Goal: Task Accomplishment & Management: Use online tool/utility

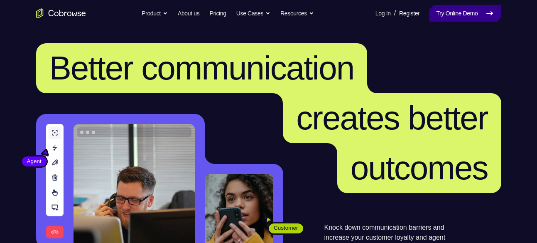
click at [492, 20] on link "Try Online Demo" at bounding box center [465, 13] width 71 height 17
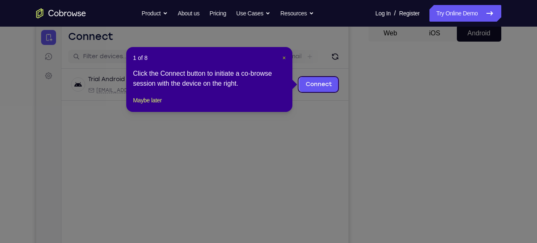
click at [284, 54] on span "×" at bounding box center [283, 57] width 3 height 7
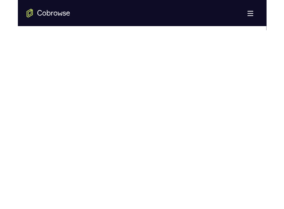
scroll to position [449, 0]
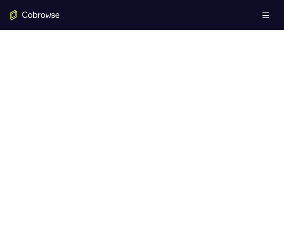
drag, startPoint x: 217, startPoint y: 123, endPoint x: 220, endPoint y: 52, distance: 71.5
click at [220, 52] on div at bounding box center [142, 126] width 264 height 255
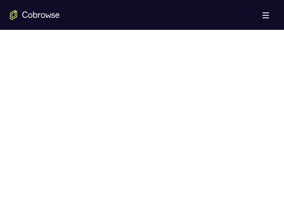
scroll to position [337, 0]
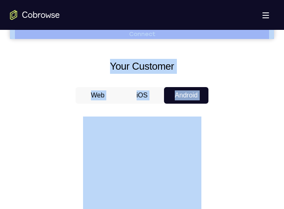
drag, startPoint x: 222, startPoint y: 95, endPoint x: 211, endPoint y: -26, distance: 121.7
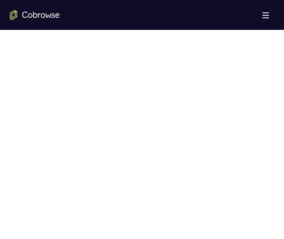
scroll to position [432, 0]
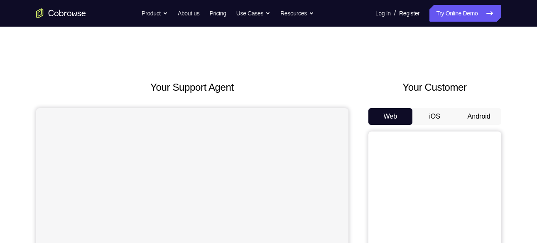
click at [465, 112] on button "Android" at bounding box center [479, 116] width 44 height 17
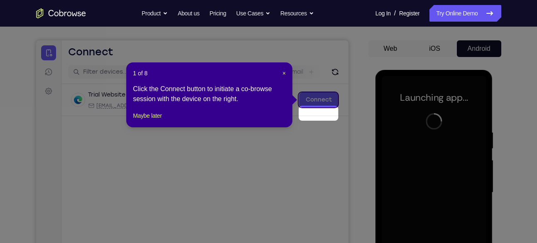
scroll to position [54, 0]
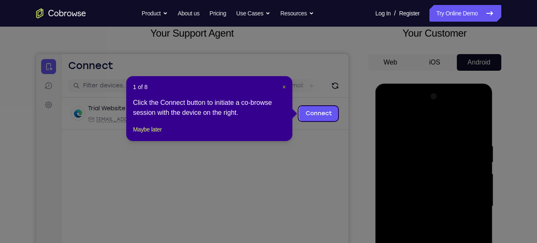
click at [283, 84] on span "×" at bounding box center [283, 86] width 3 height 7
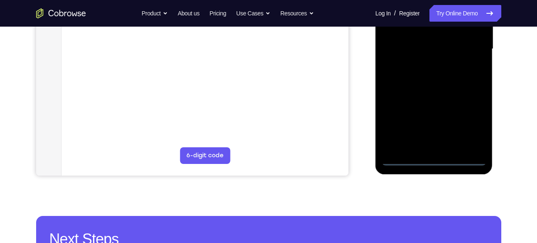
scroll to position [221, 0]
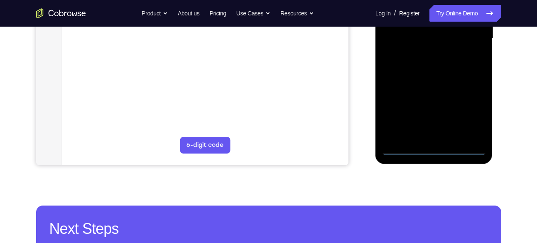
click at [436, 148] on div at bounding box center [434, 38] width 105 height 233
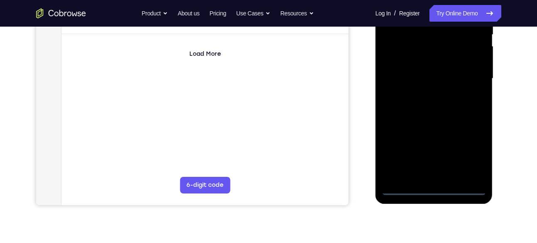
click at [469, 152] on div at bounding box center [434, 78] width 105 height 233
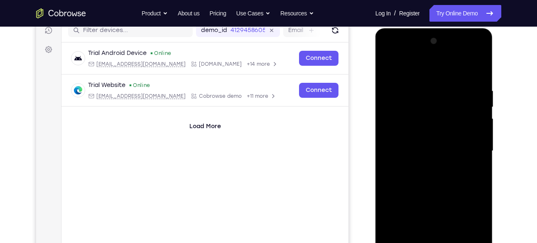
scroll to position [107, 0]
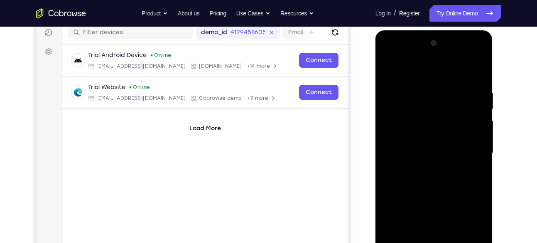
click at [422, 63] on div at bounding box center [434, 153] width 105 height 233
click at [417, 70] on div at bounding box center [434, 153] width 105 height 233
click at [467, 147] on div at bounding box center [434, 153] width 105 height 233
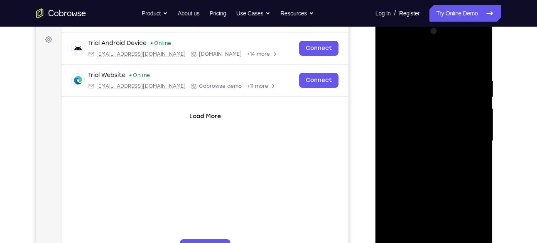
click at [427, 155] on div at bounding box center [434, 141] width 105 height 233
click at [442, 133] on div at bounding box center [434, 141] width 105 height 233
click at [439, 122] on div at bounding box center [434, 141] width 105 height 233
click at [437, 138] on div at bounding box center [434, 141] width 105 height 233
click at [437, 165] on div at bounding box center [434, 141] width 105 height 233
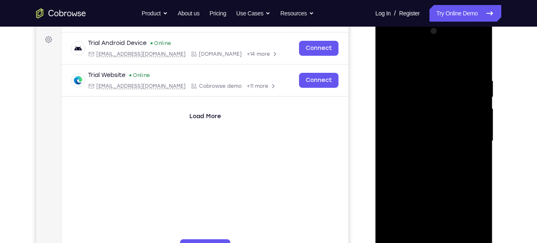
click at [437, 165] on div at bounding box center [434, 141] width 105 height 233
click at [437, 162] on div at bounding box center [434, 141] width 105 height 233
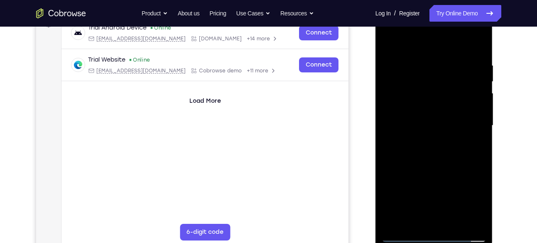
scroll to position [136, 0]
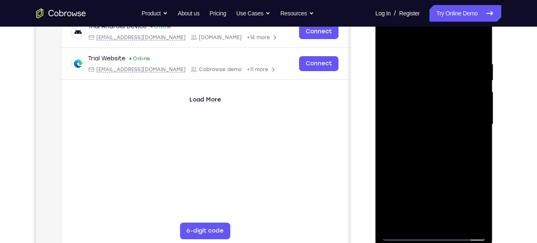
click at [417, 222] on div at bounding box center [434, 124] width 105 height 233
click at [427, 39] on div at bounding box center [434, 124] width 105 height 233
click at [419, 61] on div at bounding box center [434, 124] width 105 height 233
click at [390, 103] on div at bounding box center [434, 124] width 105 height 233
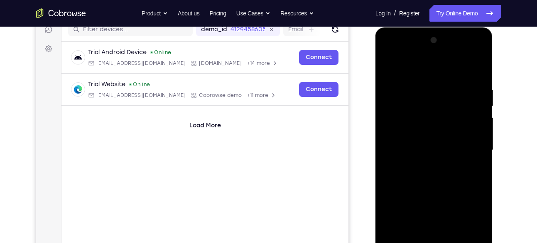
scroll to position [109, 0]
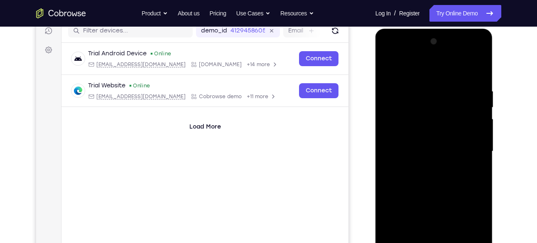
click at [491, 133] on div at bounding box center [435, 153] width 118 height 248
click at [480, 132] on div at bounding box center [434, 151] width 105 height 233
click at [388, 131] on div at bounding box center [434, 151] width 105 height 233
click at [483, 110] on div at bounding box center [434, 151] width 105 height 233
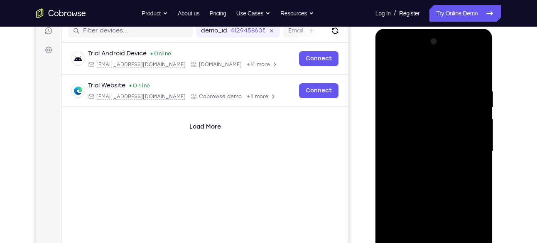
click at [483, 110] on div at bounding box center [434, 151] width 105 height 233
click at [476, 116] on div at bounding box center [434, 151] width 105 height 233
click at [385, 110] on div at bounding box center [434, 151] width 105 height 233
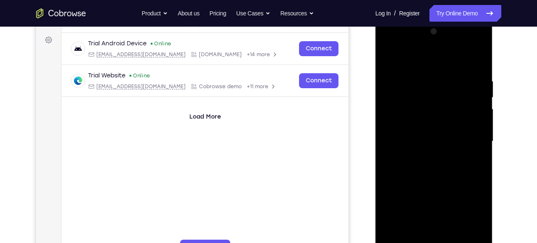
scroll to position [118, 0]
click at [472, 93] on div at bounding box center [434, 141] width 105 height 233
click at [482, 93] on div at bounding box center [434, 141] width 105 height 233
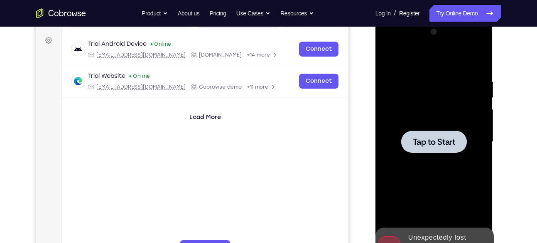
click at [436, 105] on div at bounding box center [434, 141] width 105 height 233
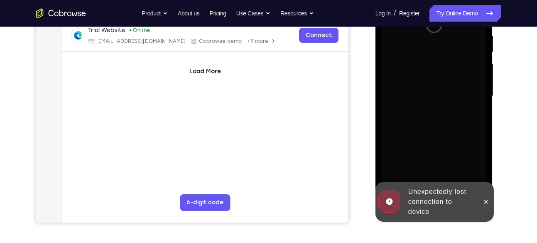
scroll to position [165, 0]
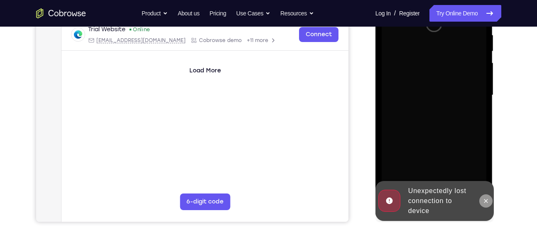
click at [483, 198] on icon at bounding box center [486, 200] width 7 height 7
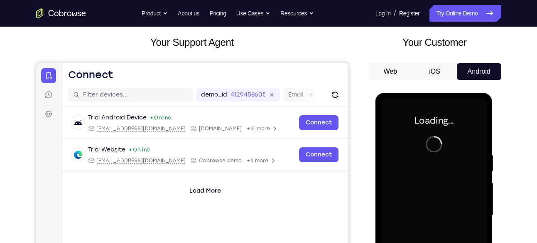
scroll to position [44, 0]
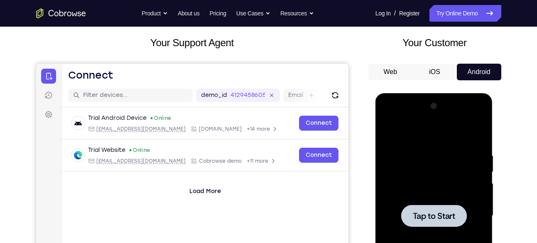
click at [449, 184] on div at bounding box center [434, 215] width 105 height 233
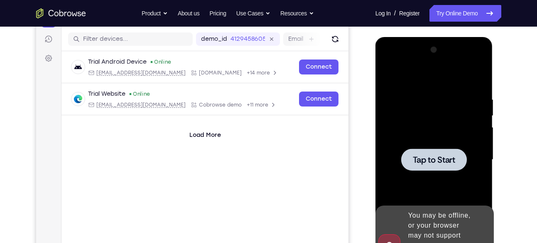
scroll to position [102, 0]
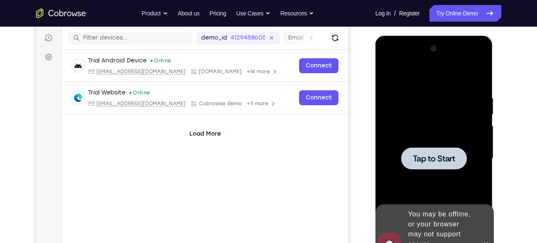
click at [444, 169] on div at bounding box center [434, 158] width 105 height 233
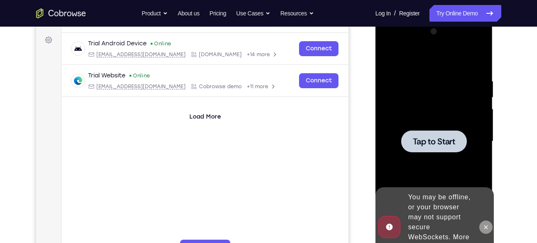
click at [490, 220] on button at bounding box center [485, 226] width 13 height 13
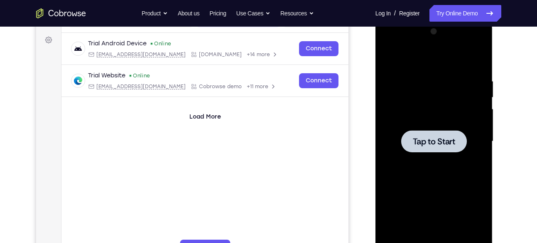
click at [436, 130] on div at bounding box center [434, 141] width 66 height 22
click at [457, 141] on div at bounding box center [434, 141] width 66 height 22
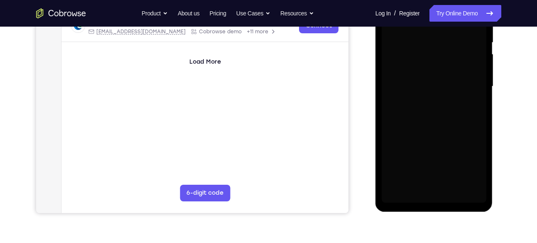
scroll to position [174, 0]
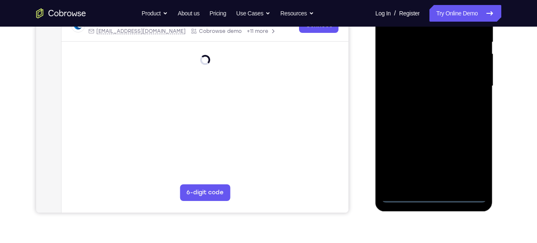
click at [436, 192] on div at bounding box center [434, 86] width 105 height 233
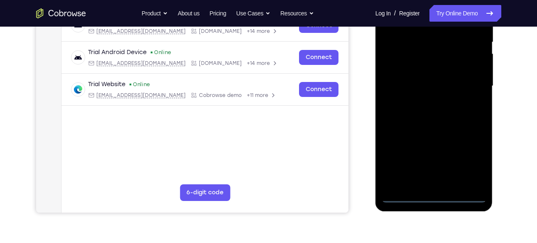
click at [430, 196] on div at bounding box center [434, 86] width 105 height 233
click at [476, 160] on div at bounding box center [434, 86] width 105 height 233
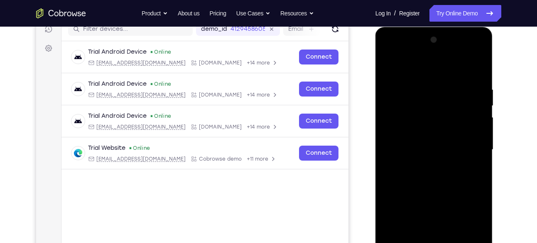
scroll to position [109, 0]
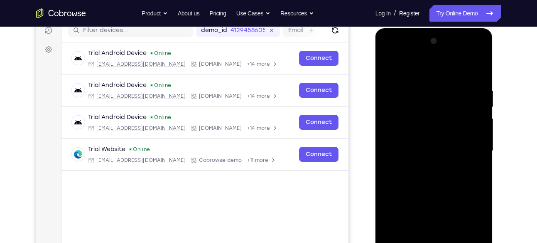
click at [419, 70] on div at bounding box center [434, 150] width 105 height 233
click at [470, 147] on div at bounding box center [434, 150] width 105 height 233
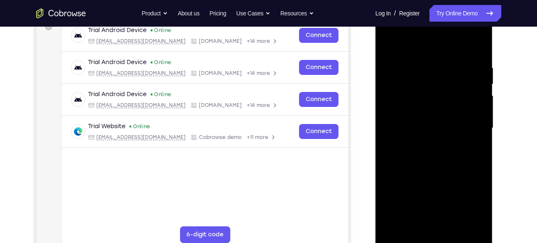
scroll to position [135, 0]
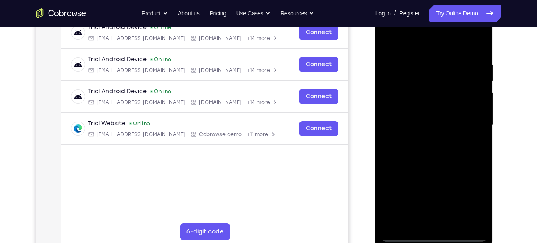
click at [427, 137] on div at bounding box center [434, 125] width 105 height 233
click at [422, 123] on div at bounding box center [434, 125] width 105 height 233
click at [431, 83] on div at bounding box center [434, 125] width 105 height 233
click at [430, 89] on div at bounding box center [434, 125] width 105 height 233
click at [430, 110] on div at bounding box center [434, 125] width 105 height 233
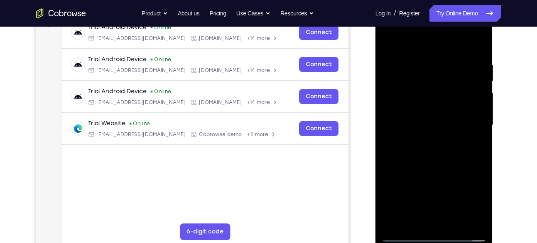
click at [432, 122] on div at bounding box center [434, 125] width 105 height 233
click at [434, 151] on div at bounding box center [434, 125] width 105 height 233
click at [450, 146] on div at bounding box center [434, 125] width 105 height 233
click at [417, 220] on div at bounding box center [434, 125] width 105 height 233
click at [407, 42] on div at bounding box center [434, 125] width 105 height 233
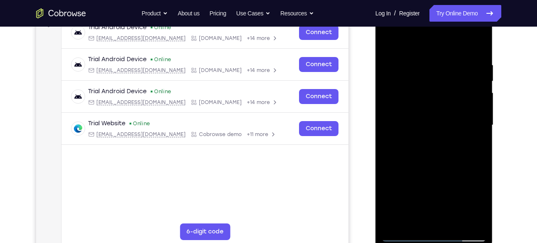
click at [413, 61] on div at bounding box center [434, 125] width 105 height 233
click at [397, 223] on div at bounding box center [434, 125] width 105 height 233
click at [416, 224] on div at bounding box center [434, 125] width 105 height 233
click at [416, 37] on div at bounding box center [434, 125] width 105 height 233
click at [416, 40] on div at bounding box center [434, 125] width 105 height 233
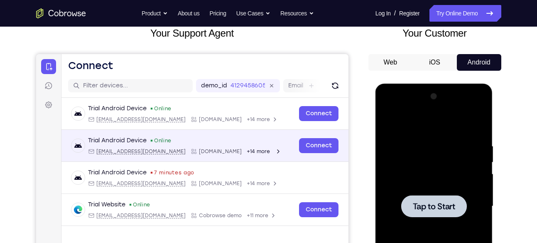
scroll to position [57, 0]
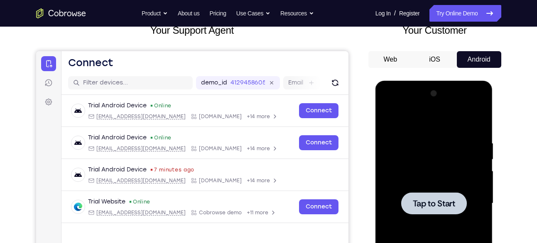
click at [448, 169] on div at bounding box center [434, 203] width 105 height 233
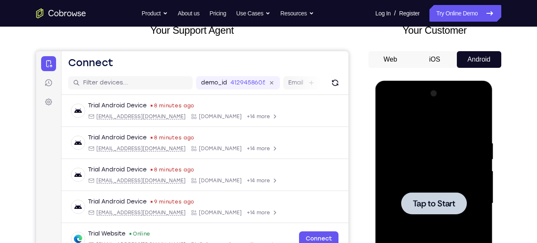
click at [424, 181] on div at bounding box center [434, 203] width 105 height 233
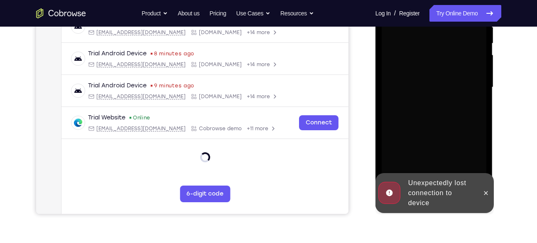
scroll to position [174, 0]
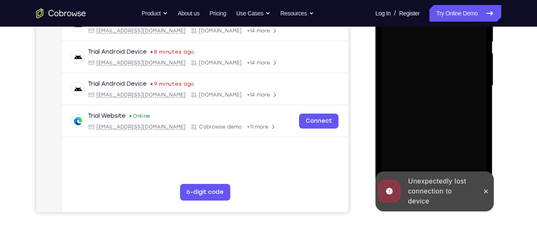
click at [336, 240] on div "Your Support Agent Your Customer Web iOS Android Next Steps We’d be happy to gi…" at bounding box center [269, 126] width 532 height 548
click at [324, 215] on div "Your Support Agent Your Customer Web iOS Android Next Steps We’d be happy to gi…" at bounding box center [269, 126] width 532 height 548
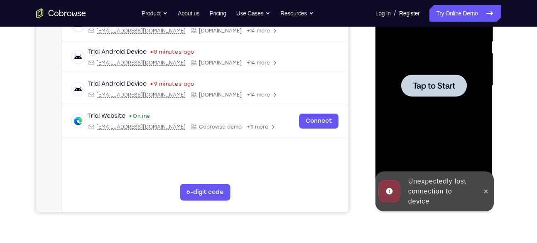
click at [425, 81] on span "Tap to Start" at bounding box center [434, 85] width 42 height 8
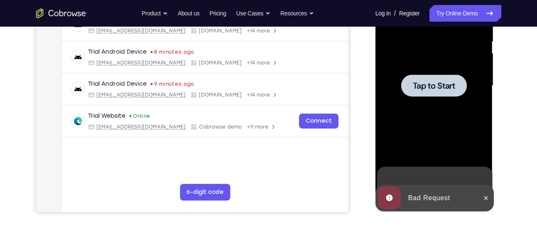
click at [423, 88] on span "Tap to Start" at bounding box center [434, 85] width 42 height 8
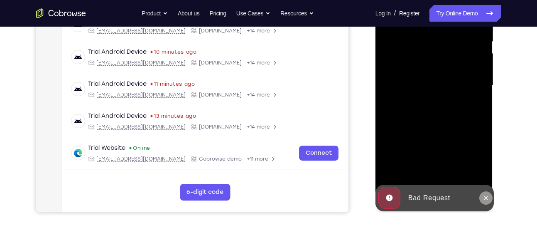
click at [480, 196] on button at bounding box center [485, 197] width 13 height 13
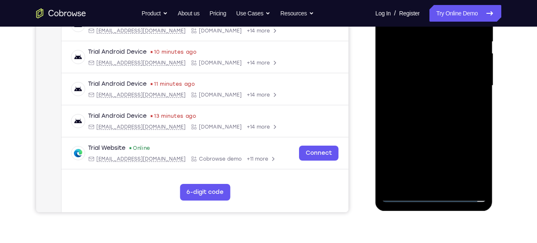
click at [438, 194] on div at bounding box center [434, 85] width 105 height 233
click at [465, 163] on div at bounding box center [434, 85] width 105 height 233
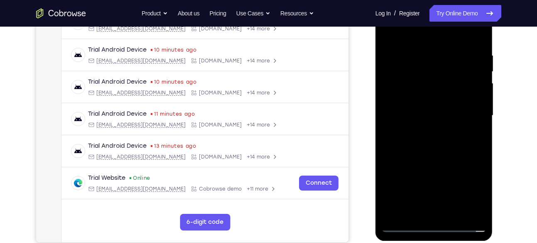
scroll to position [117, 0]
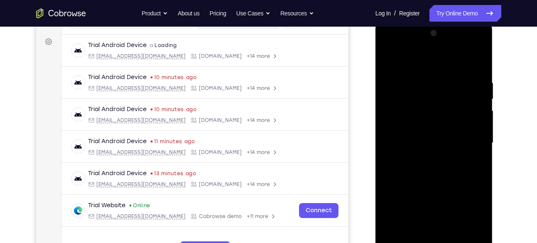
click at [422, 58] on div at bounding box center [434, 143] width 105 height 233
click at [469, 142] on div at bounding box center [434, 143] width 105 height 233
click at [425, 159] on div at bounding box center [434, 143] width 105 height 233
click at [422, 134] on div at bounding box center [434, 143] width 105 height 233
click at [425, 125] on div at bounding box center [434, 143] width 105 height 233
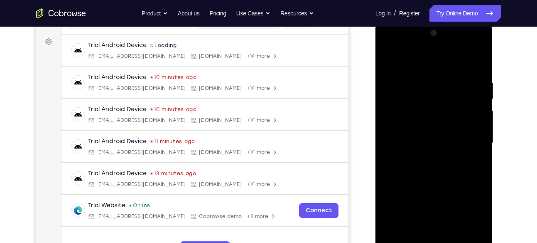
click at [433, 145] on div at bounding box center [434, 143] width 105 height 233
click at [438, 172] on div at bounding box center [434, 143] width 105 height 233
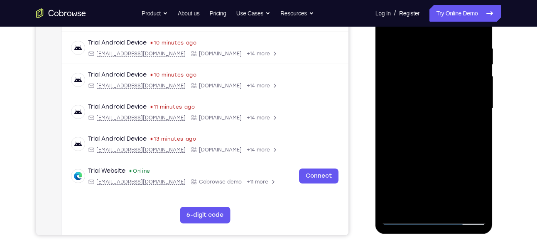
scroll to position [152, 0]
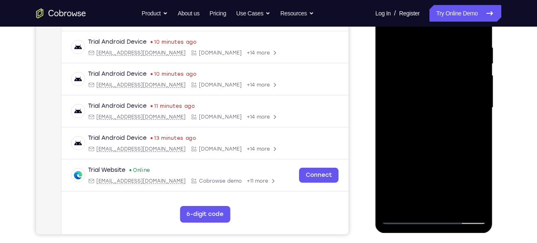
click at [436, 134] on div at bounding box center [434, 107] width 105 height 233
click at [413, 204] on div at bounding box center [434, 107] width 105 height 233
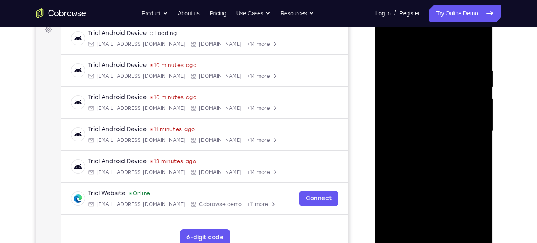
scroll to position [128, 0]
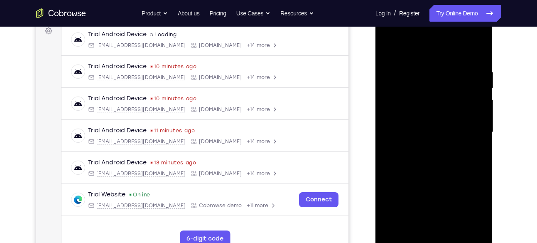
click at [466, 50] on div at bounding box center [434, 132] width 105 height 233
click at [456, 48] on div at bounding box center [434, 132] width 105 height 233
click at [418, 71] on div at bounding box center [434, 132] width 105 height 233
click at [390, 111] on div at bounding box center [434, 132] width 105 height 233
click at [480, 29] on div at bounding box center [434, 132] width 105 height 233
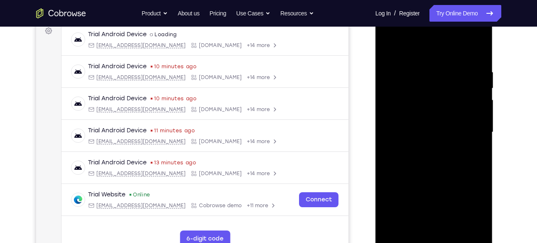
click at [448, 79] on div at bounding box center [434, 132] width 105 height 233
click at [438, 174] on div at bounding box center [434, 132] width 105 height 233
drag, startPoint x: 468, startPoint y: 100, endPoint x: 464, endPoint y: 207, distance: 106.8
click at [464, 207] on div at bounding box center [434, 132] width 105 height 233
drag, startPoint x: 453, startPoint y: 66, endPoint x: 449, endPoint y: 216, distance: 149.6
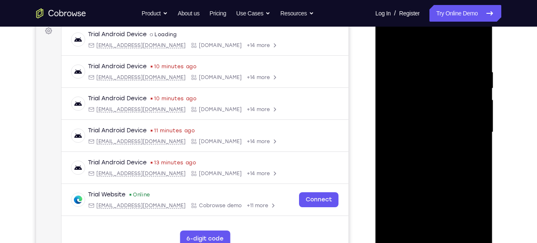
click at [449, 216] on div at bounding box center [434, 132] width 105 height 233
drag, startPoint x: 457, startPoint y: 93, endPoint x: 447, endPoint y: 185, distance: 91.9
click at [447, 185] on div at bounding box center [434, 132] width 105 height 233
drag, startPoint x: 455, startPoint y: 100, endPoint x: 461, endPoint y: 180, distance: 80.4
click at [461, 180] on div at bounding box center [434, 132] width 105 height 233
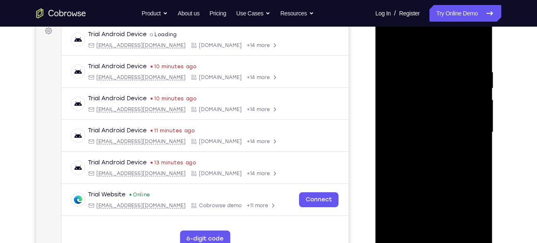
drag, startPoint x: 465, startPoint y: 81, endPoint x: 461, endPoint y: 216, distance: 134.2
click at [461, 216] on div at bounding box center [434, 132] width 105 height 233
drag, startPoint x: 467, startPoint y: 117, endPoint x: 471, endPoint y: 216, distance: 98.9
click at [471, 216] on div at bounding box center [434, 132] width 105 height 233
drag, startPoint x: 462, startPoint y: 71, endPoint x: 460, endPoint y: 216, distance: 144.1
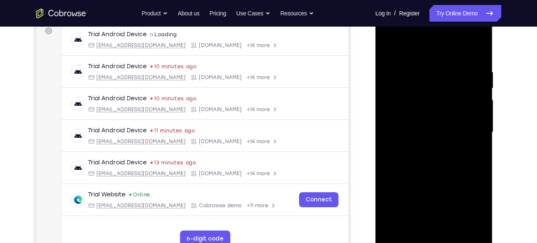
click at [460, 216] on div at bounding box center [434, 132] width 105 height 233
drag, startPoint x: 467, startPoint y: 85, endPoint x: 463, endPoint y: 216, distance: 130.5
click at [463, 216] on div at bounding box center [434, 132] width 105 height 233
drag, startPoint x: 468, startPoint y: 74, endPoint x: 462, endPoint y: 202, distance: 128.1
click at [462, 202] on div at bounding box center [434, 132] width 105 height 233
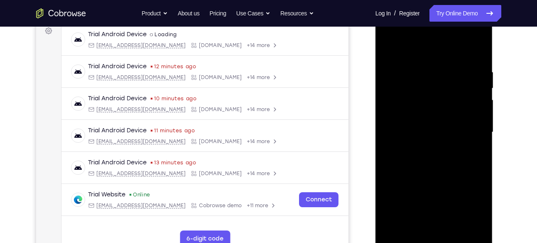
drag, startPoint x: 463, startPoint y: 98, endPoint x: 465, endPoint y: 190, distance: 91.4
click at [465, 190] on div at bounding box center [434, 132] width 105 height 233
drag, startPoint x: 469, startPoint y: 104, endPoint x: 467, endPoint y: 179, distance: 74.8
click at [467, 179] on div at bounding box center [434, 132] width 105 height 233
drag, startPoint x: 466, startPoint y: 114, endPoint x: 474, endPoint y: 216, distance: 101.7
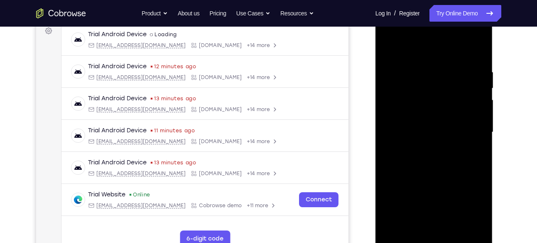
click at [474, 216] on div at bounding box center [434, 132] width 105 height 233
drag, startPoint x: 464, startPoint y: 92, endPoint x: 469, endPoint y: 184, distance: 92.3
click at [469, 184] on div at bounding box center [434, 132] width 105 height 233
drag, startPoint x: 460, startPoint y: 72, endPoint x: 471, endPoint y: 182, distance: 110.7
click at [471, 182] on div at bounding box center [434, 132] width 105 height 233
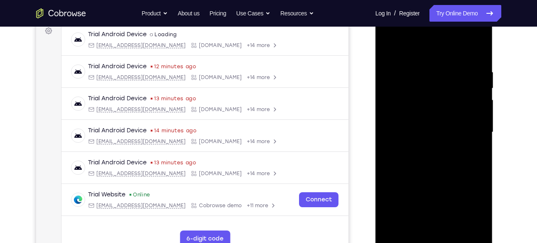
drag, startPoint x: 455, startPoint y: 96, endPoint x: 464, endPoint y: 184, distance: 88.1
click at [464, 184] on div at bounding box center [434, 132] width 105 height 233
drag, startPoint x: 469, startPoint y: 86, endPoint x: 472, endPoint y: 168, distance: 81.5
click at [472, 168] on div at bounding box center [434, 132] width 105 height 233
drag, startPoint x: 471, startPoint y: 98, endPoint x: 475, endPoint y: 166, distance: 67.8
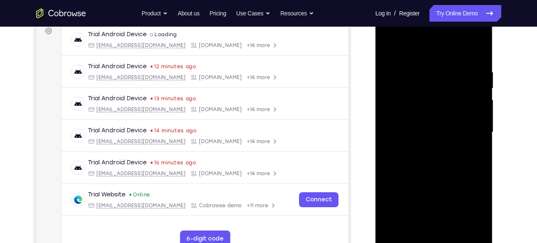
click at [475, 166] on div at bounding box center [434, 132] width 105 height 233
drag, startPoint x: 469, startPoint y: 99, endPoint x: 474, endPoint y: 187, distance: 88.3
click at [474, 187] on div at bounding box center [434, 132] width 105 height 233
drag, startPoint x: 463, startPoint y: 133, endPoint x: 468, endPoint y: 180, distance: 47.6
click at [468, 180] on div at bounding box center [434, 132] width 105 height 233
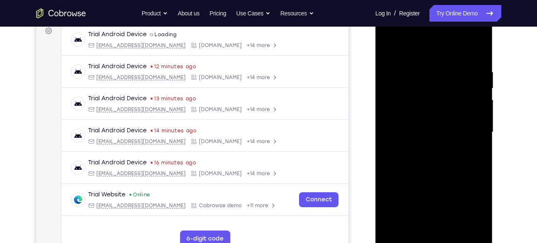
drag, startPoint x: 469, startPoint y: 87, endPoint x: 474, endPoint y: 177, distance: 89.5
click at [474, 177] on div at bounding box center [434, 132] width 105 height 233
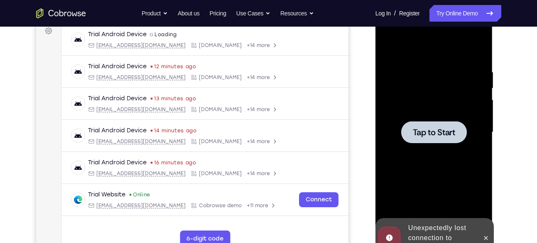
click at [452, 128] on span "Tap to Start" at bounding box center [434, 132] width 42 height 8
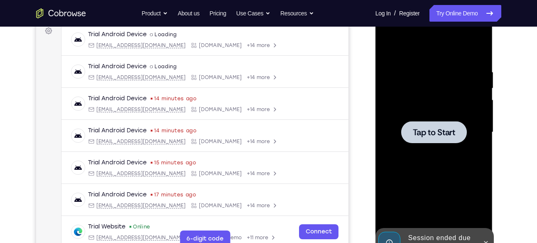
click at [427, 107] on div at bounding box center [434, 132] width 105 height 233
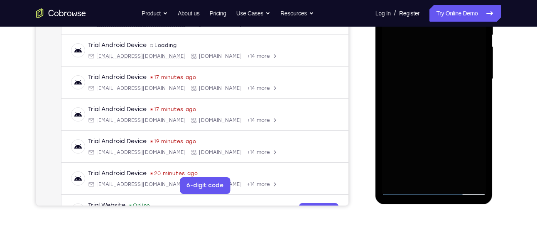
scroll to position [182, 0]
click at [432, 186] on div at bounding box center [434, 78] width 105 height 233
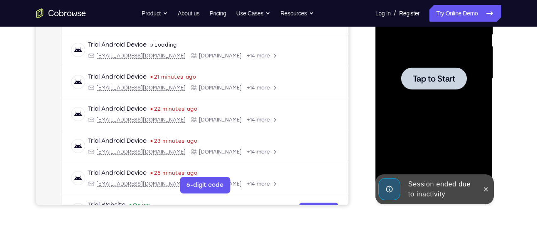
click at [418, 68] on div at bounding box center [434, 78] width 66 height 22
click at [488, 118] on div "Tap to Start" at bounding box center [435, 80] width 118 height 248
click at [439, 77] on span "Tap to Start" at bounding box center [434, 78] width 42 height 8
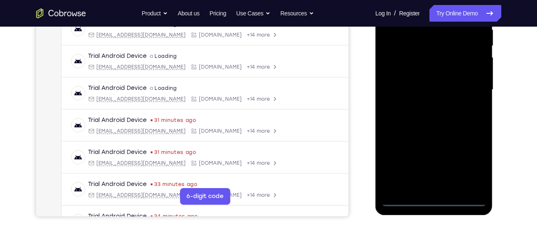
scroll to position [174, 0]
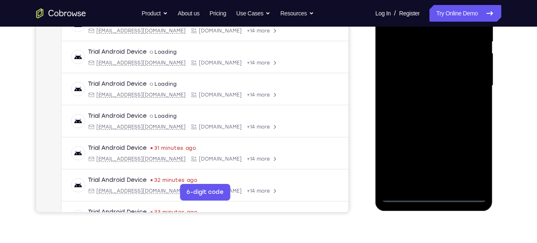
click at [432, 192] on div at bounding box center [434, 85] width 105 height 233
click at [433, 194] on div at bounding box center [434, 85] width 105 height 233
click at [468, 161] on div at bounding box center [434, 85] width 105 height 233
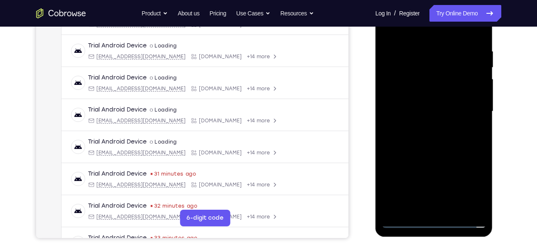
scroll to position [120, 0]
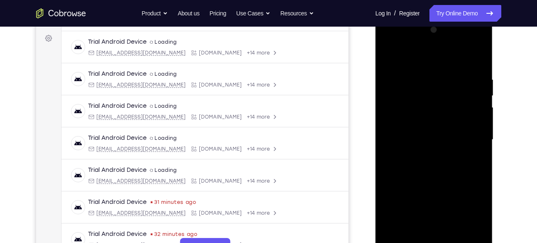
click at [445, 65] on div at bounding box center [434, 139] width 105 height 233
click at [468, 133] on div at bounding box center [434, 139] width 105 height 233
click at [427, 155] on div at bounding box center [434, 139] width 105 height 233
click at [418, 132] on div at bounding box center [434, 139] width 105 height 233
click at [425, 123] on div at bounding box center [434, 139] width 105 height 233
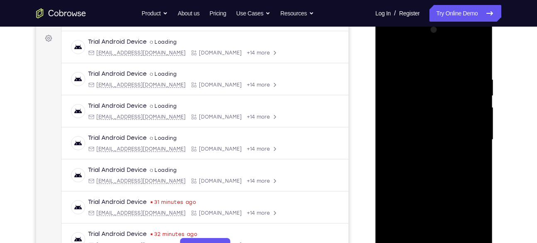
click at [433, 142] on div at bounding box center [434, 139] width 105 height 233
click at [437, 169] on div at bounding box center [434, 139] width 105 height 233
click at [437, 165] on div at bounding box center [434, 139] width 105 height 233
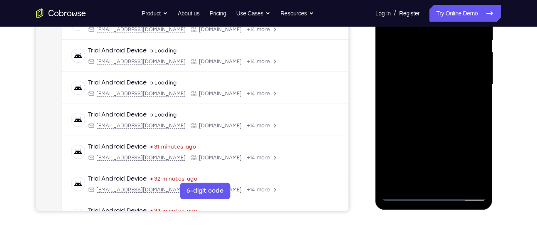
scroll to position [175, 0]
click at [444, 125] on div at bounding box center [434, 84] width 105 height 233
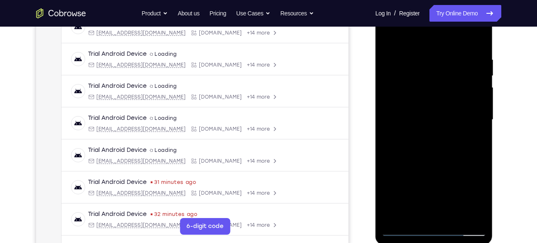
click at [455, 216] on div at bounding box center [434, 119] width 105 height 233
click at [444, 164] on div at bounding box center [434, 119] width 105 height 233
drag, startPoint x: 438, startPoint y: 184, endPoint x: 443, endPoint y: 91, distance: 92.8
click at [443, 91] on div at bounding box center [434, 119] width 105 height 233
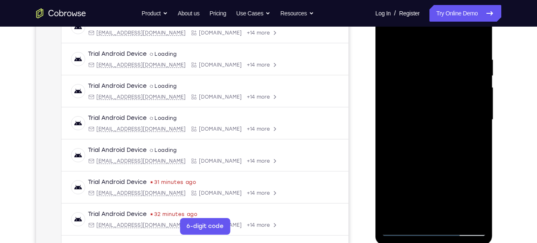
click at [422, 188] on div at bounding box center [434, 119] width 105 height 233
drag, startPoint x: 456, startPoint y: 80, endPoint x: 480, endPoint y: 237, distance: 158.9
click at [480, 237] on div at bounding box center [435, 121] width 118 height 248
drag, startPoint x: 677, startPoint y: 61, endPoint x: 466, endPoint y: 240, distance: 276.4
click at [466, 240] on div at bounding box center [435, 121] width 118 height 248
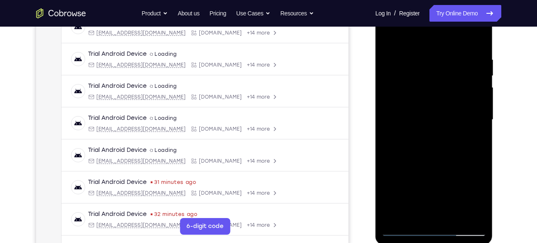
drag, startPoint x: 467, startPoint y: 75, endPoint x: 501, endPoint y: 229, distance: 158.2
click at [494, 229] on html "Online web based iOS Simulators and Android Emulators. Run iPhone, iPad, Mobile…" at bounding box center [435, 121] width 118 height 249
drag, startPoint x: 461, startPoint y: 52, endPoint x: 463, endPoint y: 162, distance: 110.1
click at [463, 162] on div at bounding box center [434, 119] width 105 height 233
drag, startPoint x: 463, startPoint y: 56, endPoint x: 476, endPoint y: 192, distance: 136.4
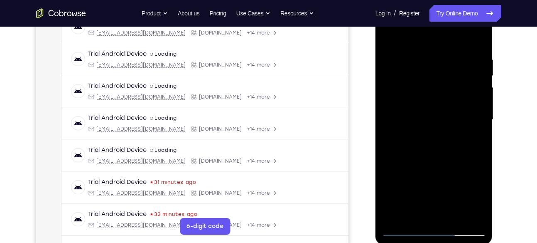
click at [476, 192] on div at bounding box center [434, 119] width 105 height 233
drag, startPoint x: 465, startPoint y: 102, endPoint x: 470, endPoint y: 240, distance: 138.0
click at [470, 240] on div at bounding box center [435, 121] width 118 height 248
drag, startPoint x: 454, startPoint y: 70, endPoint x: 450, endPoint y: 240, distance: 169.9
click at [450, 240] on div at bounding box center [435, 121] width 118 height 248
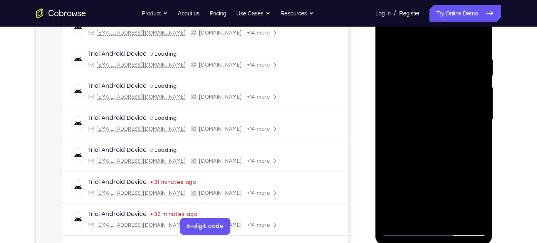
drag, startPoint x: 447, startPoint y: 99, endPoint x: 478, endPoint y: 240, distance: 144.0
click at [478, 240] on div at bounding box center [435, 121] width 118 height 248
drag, startPoint x: 466, startPoint y: 67, endPoint x: 466, endPoint y: 225, distance: 157.9
click at [466, 225] on div at bounding box center [434, 119] width 105 height 233
drag, startPoint x: 464, startPoint y: 79, endPoint x: 469, endPoint y: 240, distance: 160.8
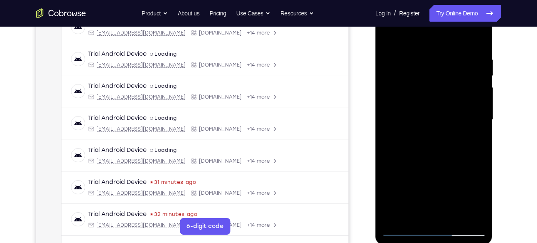
click at [469, 240] on div at bounding box center [435, 121] width 118 height 248
drag, startPoint x: 468, startPoint y: 90, endPoint x: 477, endPoint y: 240, distance: 149.8
click at [477, 240] on div at bounding box center [435, 121] width 118 height 248
drag, startPoint x: 452, startPoint y: 60, endPoint x: 476, endPoint y: 240, distance: 181.0
click at [476, 240] on div at bounding box center [435, 121] width 118 height 248
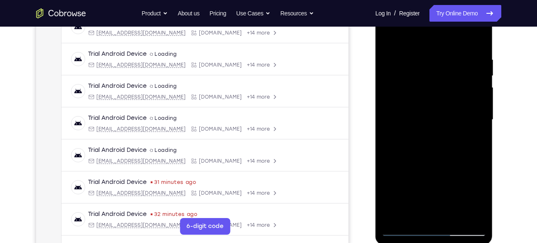
drag, startPoint x: 449, startPoint y: 71, endPoint x: 445, endPoint y: 214, distance: 143.4
click at [445, 214] on div at bounding box center [434, 119] width 105 height 233
drag, startPoint x: 444, startPoint y: 82, endPoint x: 458, endPoint y: 240, distance: 158.0
click at [458, 240] on div at bounding box center [435, 121] width 118 height 248
drag, startPoint x: 454, startPoint y: 85, endPoint x: 454, endPoint y: 240, distance: 154.5
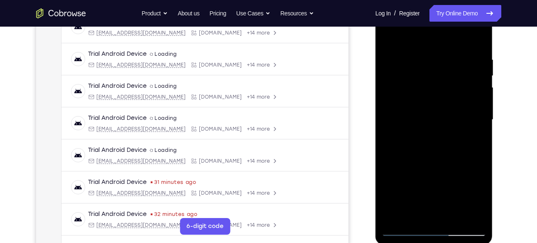
click at [454, 240] on div at bounding box center [435, 121] width 118 height 248
drag, startPoint x: 449, startPoint y: 79, endPoint x: 466, endPoint y: 240, distance: 161.7
click at [466, 240] on div at bounding box center [435, 121] width 118 height 248
drag, startPoint x: 433, startPoint y: 81, endPoint x: 432, endPoint y: 233, distance: 151.6
click at [432, 233] on div at bounding box center [434, 119] width 105 height 233
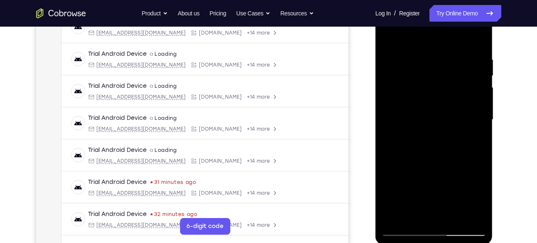
drag, startPoint x: 464, startPoint y: 74, endPoint x: 447, endPoint y: 240, distance: 166.9
click at [447, 240] on div at bounding box center [435, 121] width 118 height 248
drag, startPoint x: 408, startPoint y: 85, endPoint x: 450, endPoint y: 240, distance: 160.2
click at [450, 240] on div at bounding box center [435, 121] width 118 height 248
drag, startPoint x: 442, startPoint y: 96, endPoint x: 464, endPoint y: 240, distance: 145.1
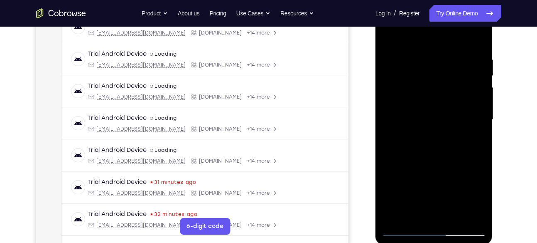
click at [464, 240] on div at bounding box center [435, 121] width 118 height 248
drag, startPoint x: 474, startPoint y: 93, endPoint x: 497, endPoint y: 240, distance: 147.9
click at [494, 240] on html "Online web based iOS Simulators and Android Emulators. Run iPhone, iPad, Mobile…" at bounding box center [435, 121] width 118 height 249
drag, startPoint x: 477, startPoint y: 86, endPoint x: 478, endPoint y: 240, distance: 153.3
click at [478, 240] on div at bounding box center [435, 121] width 118 height 248
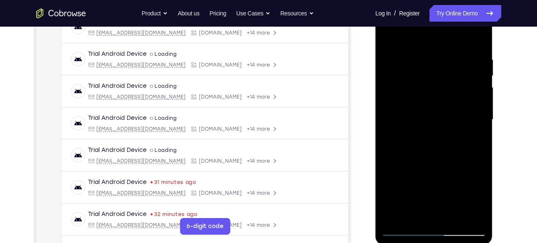
drag, startPoint x: 469, startPoint y: 64, endPoint x: 485, endPoint y: 202, distance: 138.4
click at [485, 202] on div at bounding box center [434, 119] width 105 height 233
drag, startPoint x: 471, startPoint y: 137, endPoint x: 498, endPoint y: 240, distance: 105.7
click at [494, 240] on html "Online web based iOS Simulators and Android Emulators. Run iPhone, iPad, Mobile…" at bounding box center [435, 121] width 118 height 249
drag, startPoint x: 465, startPoint y: 73, endPoint x: 465, endPoint y: 218, distance: 145.4
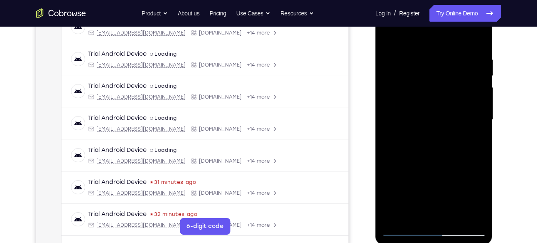
click at [465, 218] on div at bounding box center [434, 119] width 105 height 233
drag, startPoint x: 466, startPoint y: 103, endPoint x: 469, endPoint y: 240, distance: 136.3
click at [469, 240] on div at bounding box center [435, 121] width 118 height 248
drag, startPoint x: 466, startPoint y: 101, endPoint x: 466, endPoint y: 240, distance: 139.2
click at [466, 240] on div at bounding box center [435, 121] width 118 height 248
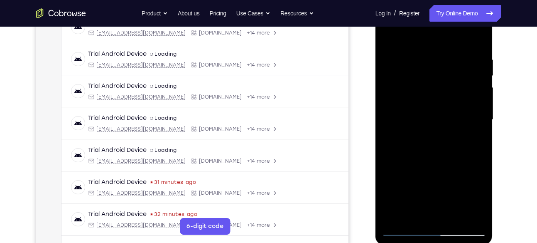
drag, startPoint x: 458, startPoint y: 148, endPoint x: 473, endPoint y: 240, distance: 93.0
click at [473, 240] on div at bounding box center [435, 121] width 118 height 248
drag, startPoint x: 466, startPoint y: 83, endPoint x: 476, endPoint y: 240, distance: 156.5
click at [476, 240] on div at bounding box center [435, 121] width 118 height 248
drag, startPoint x: 469, startPoint y: 46, endPoint x: 474, endPoint y: 207, distance: 161.3
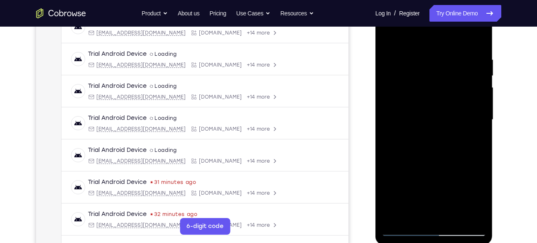
click at [474, 207] on div at bounding box center [434, 119] width 105 height 233
drag
click at [494, 240] on html "Online web based iOS Simulators and Android Emulators. Run iPhone, iPad, Mobile…" at bounding box center [435, 121] width 118 height 249
click at [481, 240] on div at bounding box center [435, 121] width 118 height 248
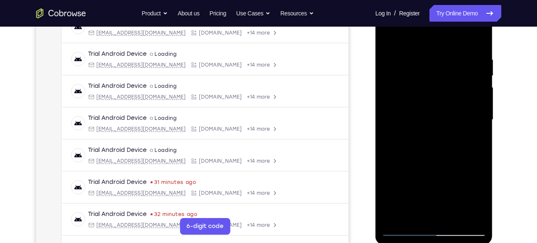
click at [474, 240] on div at bounding box center [435, 121] width 118 height 248
click at [471, 240] on div at bounding box center [435, 121] width 118 height 248
click at [469, 206] on div at bounding box center [434, 119] width 105 height 233
click at [462, 240] on div at bounding box center [435, 121] width 118 height 248
click at [481, 224] on div at bounding box center [434, 119] width 105 height 233
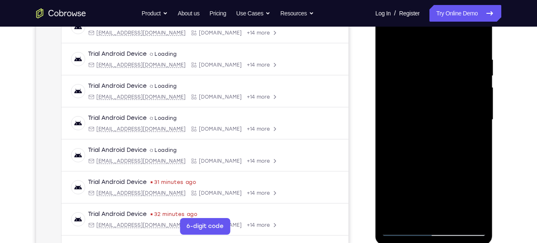
click at [442, 240] on div at bounding box center [435, 121] width 118 height 248
drag, startPoint x: 463, startPoint y: 80, endPoint x: 455, endPoint y: 240, distance: 160.1
click at [455, 240] on div at bounding box center [435, 121] width 118 height 248
drag, startPoint x: 449, startPoint y: 86, endPoint x: 437, endPoint y: 240, distance: 153.8
click at [437, 240] on div at bounding box center [435, 121] width 118 height 248
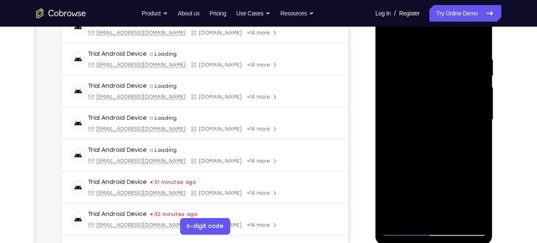
drag, startPoint x: 464, startPoint y: 120, endPoint x: 449, endPoint y: 240, distance: 121.0
click at [449, 240] on div at bounding box center [435, 121] width 118 height 248
drag, startPoint x: 460, startPoint y: 57, endPoint x: 509, endPoint y: 240, distance: 189.2
click at [494, 240] on html "Online web based iOS Simulators and Android Emulators. Run iPhone, iPad, Mobile…" at bounding box center [435, 121] width 118 height 249
drag, startPoint x: 432, startPoint y: 59, endPoint x: 502, endPoint y: 240, distance: 193.2
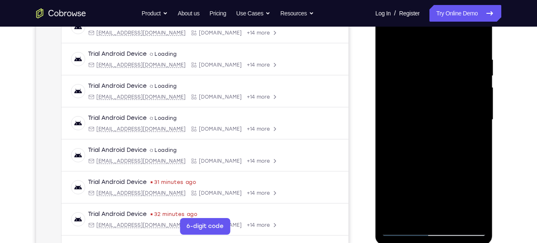
click at [494, 240] on html "Online web based iOS Simulators and Android Emulators. Run iPhone, iPad, Mobile…" at bounding box center [435, 121] width 118 height 249
drag, startPoint x: 472, startPoint y: 70, endPoint x: 475, endPoint y: 215, distance: 145.4
click at [475, 215] on div at bounding box center [434, 119] width 105 height 233
drag, startPoint x: 469, startPoint y: 81, endPoint x: 469, endPoint y: 240, distance: 158.7
click at [469, 240] on div at bounding box center [435, 121] width 118 height 248
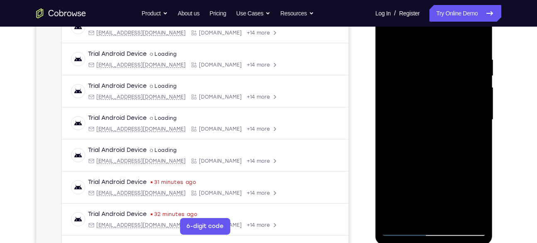
drag, startPoint x: 469, startPoint y: 95, endPoint x: 466, endPoint y: 240, distance: 145.0
click at [466, 240] on div at bounding box center [435, 121] width 118 height 248
drag, startPoint x: 447, startPoint y: 72, endPoint x: 454, endPoint y: 234, distance: 162.1
click at [454, 234] on div at bounding box center [434, 119] width 105 height 233
drag, startPoint x: 445, startPoint y: 94, endPoint x: 459, endPoint y: 240, distance: 146.4
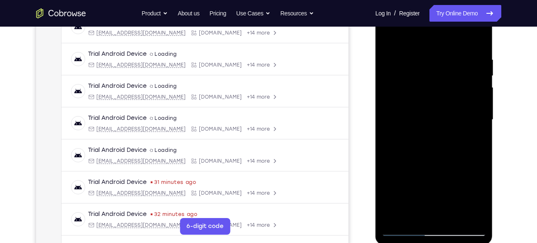
click at [459, 240] on div at bounding box center [435, 121] width 118 height 248
drag, startPoint x: 471, startPoint y: 95, endPoint x: 487, endPoint y: 240, distance: 145.5
click at [487, 240] on div at bounding box center [435, 121] width 118 height 248
drag, startPoint x: 451, startPoint y: 91, endPoint x: 457, endPoint y: 240, distance: 148.4
click at [457, 240] on div at bounding box center [435, 121] width 118 height 248
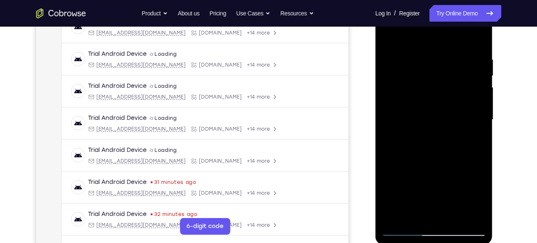
drag, startPoint x: 435, startPoint y: 63, endPoint x: 456, endPoint y: 240, distance: 177.8
click at [456, 240] on div at bounding box center [435, 121] width 118 height 248
drag, startPoint x: 447, startPoint y: 59, endPoint x: 454, endPoint y: 240, distance: 181.2
click at [454, 240] on div at bounding box center [435, 121] width 118 height 248
drag, startPoint x: 452, startPoint y: 108, endPoint x: 456, endPoint y: 240, distance: 131.3
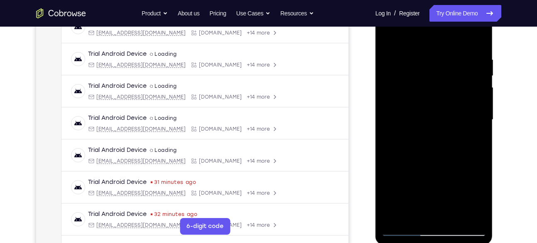
click at [456, 240] on div at bounding box center [435, 121] width 118 height 248
drag, startPoint x: 451, startPoint y: 52, endPoint x: 414, endPoint y: 240, distance: 191.0
click at [414, 240] on div at bounding box center [435, 121] width 118 height 248
drag, startPoint x: 444, startPoint y: 76, endPoint x: 444, endPoint y: 240, distance: 163.3
click at [444, 240] on div at bounding box center [435, 121] width 118 height 248
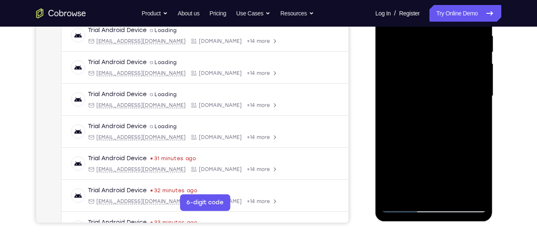
scroll to position [165, 0]
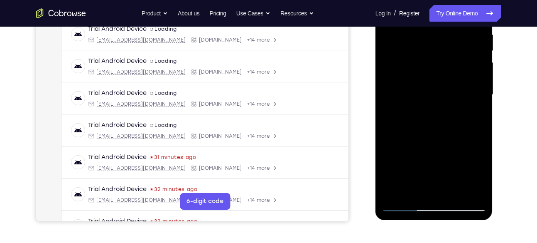
drag, startPoint x: 465, startPoint y: 97, endPoint x: 452, endPoint y: 240, distance: 143.1
click at [452, 221] on html "Online web based iOS Simulators and Android Emulators. Run iPhone, iPad, Mobile…" at bounding box center [435, 96] width 118 height 249
drag, startPoint x: 439, startPoint y: 90, endPoint x: 432, endPoint y: 223, distance: 132.7
click at [432, 221] on html "Online web based iOS Simulators and Android Emulators. Run iPhone, iPad, Mobile…" at bounding box center [435, 96] width 118 height 249
drag, startPoint x: 461, startPoint y: 52, endPoint x: 440, endPoint y: 204, distance: 153.4
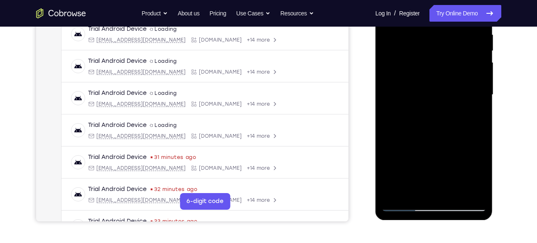
click at [440, 204] on div at bounding box center [434, 94] width 105 height 233
drag, startPoint x: 458, startPoint y: 36, endPoint x: 439, endPoint y: 228, distance: 193.3
click at [439, 221] on html "Online web based iOS Simulators and Android Emulators. Run iPhone, iPad, Mobile…" at bounding box center [435, 96] width 118 height 249
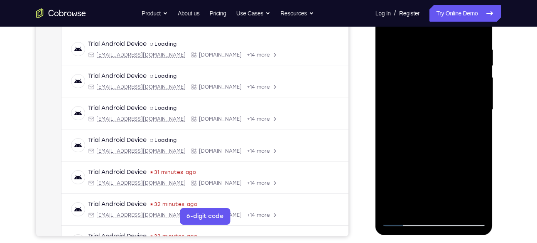
scroll to position [151, 0]
drag, startPoint x: 464, startPoint y: 120, endPoint x: 464, endPoint y: 237, distance: 117.1
click at [464, 236] on html "Online web based iOS Simulators and Android Emulators. Run iPhone, iPad, Mobile…" at bounding box center [435, 111] width 118 height 249
drag, startPoint x: 450, startPoint y: 76, endPoint x: 445, endPoint y: 199, distance: 123.9
click at [445, 199] on div at bounding box center [434, 109] width 105 height 233
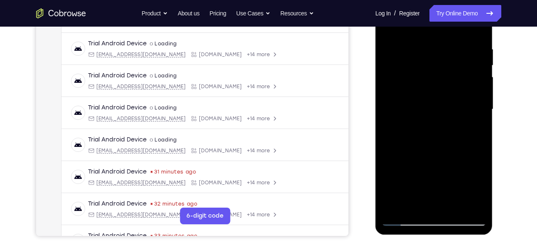
drag, startPoint x: 447, startPoint y: 64, endPoint x: 438, endPoint y: 195, distance: 130.7
click at [438, 195] on div at bounding box center [434, 109] width 105 height 233
drag, startPoint x: 449, startPoint y: 59, endPoint x: 433, endPoint y: 206, distance: 147.4
click at [433, 206] on div at bounding box center [434, 109] width 105 height 233
drag, startPoint x: 469, startPoint y: 71, endPoint x: 458, endPoint y: 237, distance: 166.5
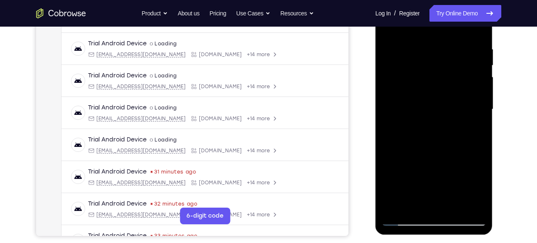
click at [458, 236] on html "Online web based iOS Simulators and Android Emulators. Run iPhone, iPad, Mobile…" at bounding box center [435, 111] width 118 height 249
drag, startPoint x: 442, startPoint y: 68, endPoint x: 439, endPoint y: 207, distance: 139.2
click at [439, 207] on div at bounding box center [434, 109] width 105 height 233
drag, startPoint x: 459, startPoint y: 102, endPoint x: 455, endPoint y: 216, distance: 114.3
click at [455, 216] on div at bounding box center [434, 109] width 105 height 233
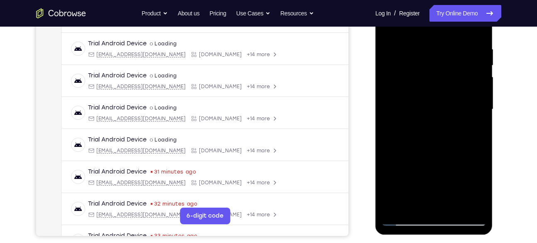
drag, startPoint x: 464, startPoint y: 91, endPoint x: 460, endPoint y: 201, distance: 109.7
click at [460, 201] on div at bounding box center [434, 109] width 105 height 233
drag, startPoint x: 437, startPoint y: 71, endPoint x: 432, endPoint y: 183, distance: 112.3
click at [432, 183] on div at bounding box center [434, 109] width 105 height 233
drag, startPoint x: 456, startPoint y: 74, endPoint x: 439, endPoint y: 196, distance: 123.3
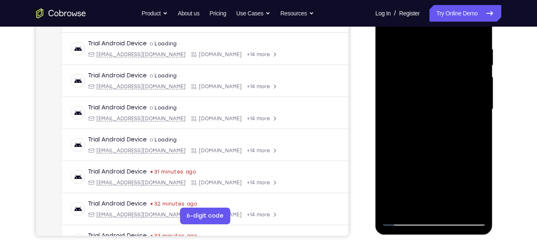
click at [439, 196] on div at bounding box center [434, 109] width 105 height 233
drag, startPoint x: 420, startPoint y: 89, endPoint x: 405, endPoint y: 167, distance: 79.1
click at [405, 167] on div at bounding box center [434, 109] width 105 height 233
drag, startPoint x: 468, startPoint y: 62, endPoint x: 454, endPoint y: 158, distance: 97.0
click at [454, 158] on div at bounding box center [434, 109] width 105 height 233
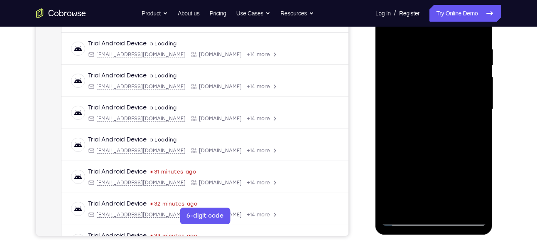
drag, startPoint x: 471, startPoint y: 79, endPoint x: 458, endPoint y: 164, distance: 85.7
click at [458, 164] on div at bounding box center [434, 109] width 105 height 233
drag, startPoint x: 469, startPoint y: 83, endPoint x: 456, endPoint y: 203, distance: 120.7
click at [456, 203] on div at bounding box center [434, 109] width 105 height 233
drag, startPoint x: 462, startPoint y: 101, endPoint x: 479, endPoint y: 108, distance: 19.1
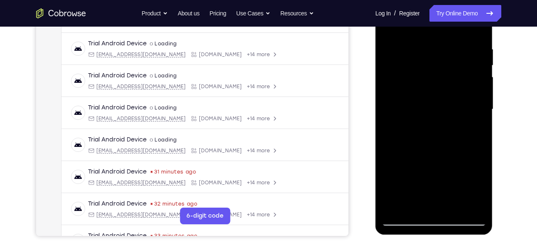
click at [479, 108] on div at bounding box center [434, 109] width 105 height 233
drag, startPoint x: 425, startPoint y: 160, endPoint x: 441, endPoint y: 92, distance: 69.9
click at [441, 92] on div at bounding box center [434, 109] width 105 height 233
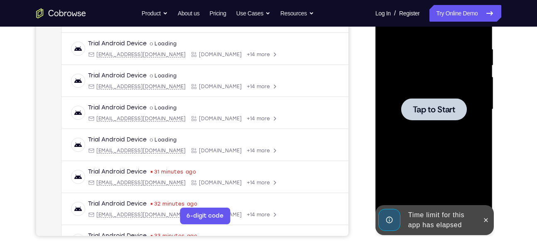
click at [441, 92] on div at bounding box center [434, 109] width 105 height 233
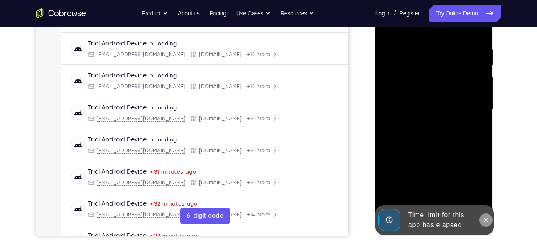
click at [487, 216] on icon at bounding box center [486, 219] width 7 height 7
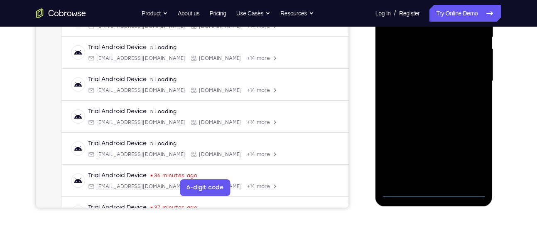
scroll to position [179, 0]
click at [435, 189] on div at bounding box center [434, 80] width 105 height 233
click at [466, 151] on div at bounding box center [434, 80] width 105 height 233
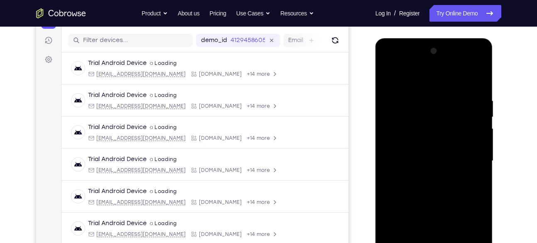
scroll to position [99, 0]
click at [419, 83] on div at bounding box center [434, 161] width 105 height 233
click at [474, 157] on div at bounding box center [434, 161] width 105 height 233
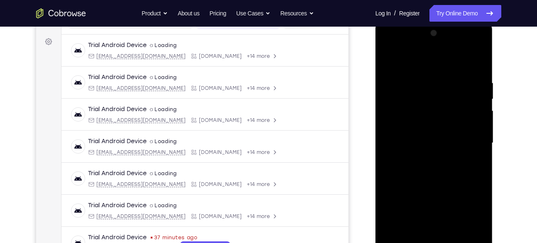
scroll to position [118, 0]
click at [427, 157] on div at bounding box center [434, 142] width 105 height 233
click at [411, 134] on div at bounding box center [434, 142] width 105 height 233
click at [416, 118] on div at bounding box center [434, 142] width 105 height 233
click at [476, 123] on div at bounding box center [434, 142] width 105 height 233
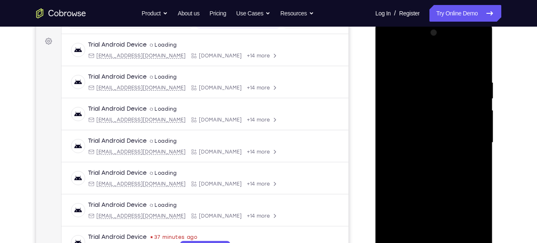
click at [446, 138] on div at bounding box center [434, 142] width 105 height 233
click at [436, 168] on div at bounding box center [434, 142] width 105 height 233
click at [437, 179] on div at bounding box center [434, 142] width 105 height 233
click at [415, 237] on div at bounding box center [434, 142] width 105 height 233
click at [468, 59] on div at bounding box center [434, 142] width 105 height 233
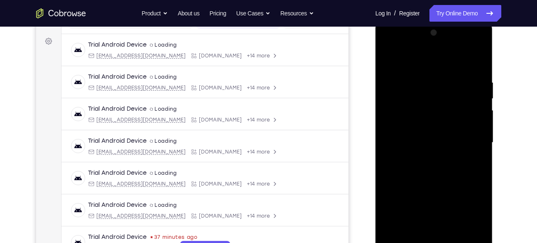
click at [442, 61] on div at bounding box center [434, 142] width 105 height 233
click at [454, 239] on div at bounding box center [434, 142] width 105 height 233
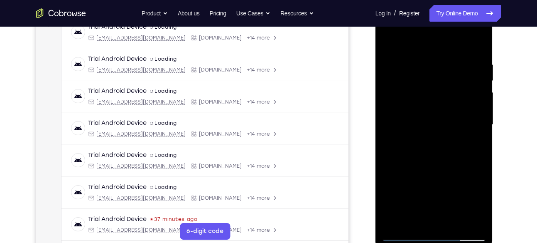
click at [454, 217] on div at bounding box center [434, 124] width 105 height 233
click at [477, 204] on div at bounding box center [434, 124] width 105 height 233
click at [419, 62] on div at bounding box center [434, 124] width 105 height 233
click at [453, 70] on div at bounding box center [434, 124] width 105 height 233
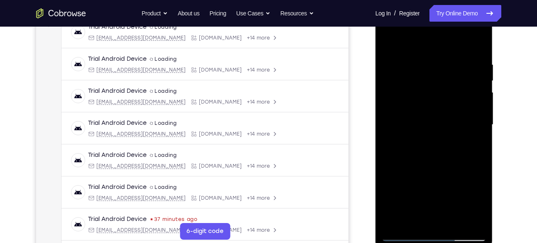
click at [430, 171] on div at bounding box center [434, 124] width 105 height 233
drag, startPoint x: 450, startPoint y: 75, endPoint x: 460, endPoint y: 255, distance: 180.5
click at [460, 242] on html "Online web based iOS Simulators and Android Emulators. Run iPhone, iPad, Mobile…" at bounding box center [435, 126] width 118 height 249
drag, startPoint x: 457, startPoint y: 64, endPoint x: 486, endPoint y: 263, distance: 201.2
click at [486, 242] on html "Online web based iOS Simulators and Android Emulators. Run iPhone, iPad, Mobile…" at bounding box center [435, 126] width 118 height 249
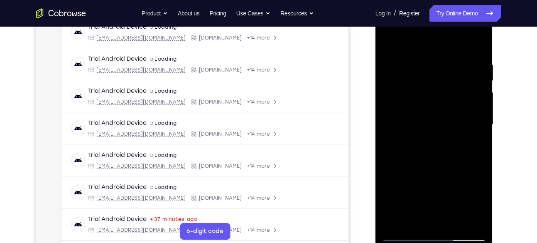
drag, startPoint x: 465, startPoint y: 70, endPoint x: 478, endPoint y: 263, distance: 194.0
click at [478, 242] on html "Online web based iOS Simulators and Android Emulators. Run iPhone, iPad, Mobile…" at bounding box center [435, 126] width 118 height 249
drag, startPoint x: 452, startPoint y: 56, endPoint x: 478, endPoint y: 263, distance: 208.4
click at [478, 242] on html "Online web based iOS Simulators and Android Emulators. Run iPhone, iPad, Mobile…" at bounding box center [435, 126] width 118 height 249
drag, startPoint x: 461, startPoint y: 75, endPoint x: 521, endPoint y: 263, distance: 198.1
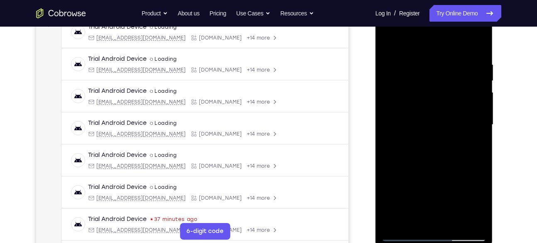
click at [494, 242] on html "Online web based iOS Simulators and Android Emulators. Run iPhone, iPad, Mobile…" at bounding box center [435, 126] width 118 height 249
drag, startPoint x: 464, startPoint y: 52, endPoint x: 536, endPoint y: 263, distance: 223.1
click at [494, 242] on html "Online web based iOS Simulators and Android Emulators. Run iPhone, iPad, Mobile…" at bounding box center [435, 126] width 118 height 249
drag, startPoint x: 474, startPoint y: 66, endPoint x: 497, endPoint y: 263, distance: 198.2
click at [494, 242] on html "Online web based iOS Simulators and Android Emulators. Run iPhone, iPad, Mobile…" at bounding box center [435, 126] width 118 height 249
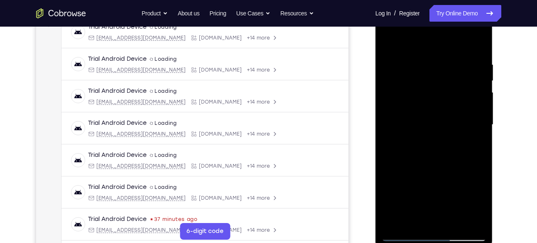
drag, startPoint x: 462, startPoint y: 52, endPoint x: 527, endPoint y: 263, distance: 221.5
click at [494, 242] on html "Online web based iOS Simulators and Android Emulators. Run iPhone, iPad, Mobile…" at bounding box center [435, 126] width 118 height 249
drag, startPoint x: 470, startPoint y: 59, endPoint x: 496, endPoint y: 263, distance: 206.0
click at [494, 242] on html "Online web based iOS Simulators and Android Emulators. Run iPhone, iPad, Mobile…" at bounding box center [435, 126] width 118 height 249
drag, startPoint x: 468, startPoint y: 56, endPoint x: 479, endPoint y: 263, distance: 207.1
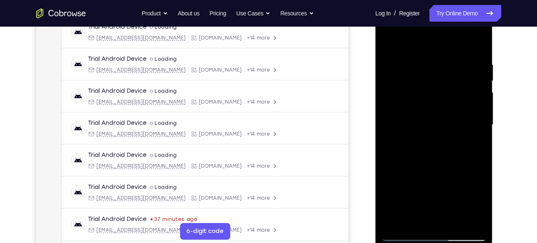
click at [479, 242] on html "Online web based iOS Simulators and Android Emulators. Run iPhone, iPad, Mobile…" at bounding box center [435, 126] width 118 height 249
drag, startPoint x: 434, startPoint y: 54, endPoint x: 456, endPoint y: 263, distance: 210.5
click at [456, 242] on html "Online web based iOS Simulators and Android Emulators. Run iPhone, iPad, Mobile…" at bounding box center [435, 126] width 118 height 249
drag, startPoint x: 462, startPoint y: 65, endPoint x: 489, endPoint y: 263, distance: 199.9
click at [489, 242] on html "Online web based iOS Simulators and Android Emulators. Run iPhone, iPad, Mobile…" at bounding box center [435, 126] width 118 height 249
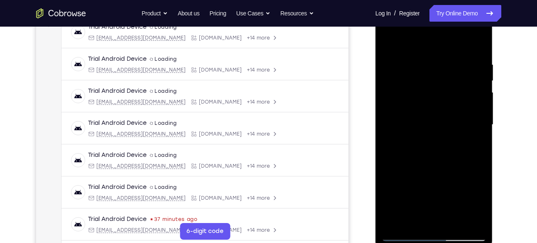
drag, startPoint x: 414, startPoint y: 62, endPoint x: 459, endPoint y: 263, distance: 206.0
click at [459, 242] on html "Online web based iOS Simulators and Android Emulators. Run iPhone, iPad, Mobile…" at bounding box center [435, 126] width 118 height 249
drag, startPoint x: 455, startPoint y: 61, endPoint x: 495, endPoint y: 263, distance: 206.6
click at [494, 242] on html "Online web based iOS Simulators and Android Emulators. Run iPhone, iPad, Mobile…" at bounding box center [435, 126] width 118 height 249
drag, startPoint x: 468, startPoint y: 82, endPoint x: 520, endPoint y: 263, distance: 189.0
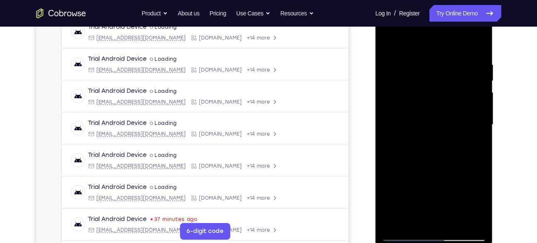
click at [494, 242] on html "Online web based iOS Simulators and Android Emulators. Run iPhone, iPad, Mobile…" at bounding box center [435, 126] width 118 height 249
drag, startPoint x: 408, startPoint y: 71, endPoint x: 437, endPoint y: 263, distance: 194.5
click at [437, 242] on html "Online web based iOS Simulators and Android Emulators. Run iPhone, iPad, Mobile…" at bounding box center [435, 126] width 118 height 249
drag, startPoint x: 407, startPoint y: 55, endPoint x: 446, endPoint y: 263, distance: 212.2
click at [446, 242] on html "Online web based iOS Simulators and Android Emulators. Run iPhone, iPad, Mobile…" at bounding box center [435, 126] width 118 height 249
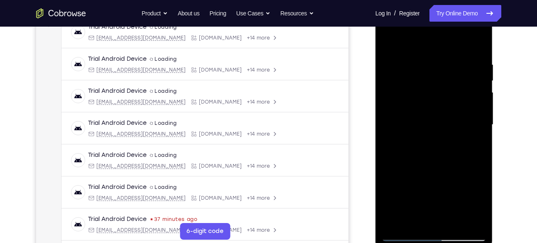
drag, startPoint x: 471, startPoint y: 69, endPoint x: 499, endPoint y: 263, distance: 196.9
click at [494, 242] on html "Online web based iOS Simulators and Android Emulators. Run iPhone, iPad, Mobile…" at bounding box center [435, 126] width 118 height 249
drag, startPoint x: 470, startPoint y: 71, endPoint x: 499, endPoint y: 263, distance: 194.1
click at [494, 242] on html "Online web based iOS Simulators and Android Emulators. Run iPhone, iPad, Mobile…" at bounding box center [435, 126] width 118 height 249
drag, startPoint x: 466, startPoint y: 110, endPoint x: 503, endPoint y: 263, distance: 157.2
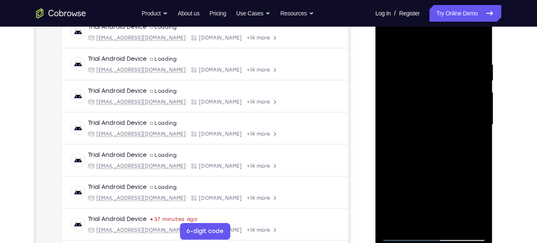
click at [494, 242] on html "Online web based iOS Simulators and Android Emulators. Run iPhone, iPad, Mobile…" at bounding box center [435, 126] width 118 height 249
drag, startPoint x: 442, startPoint y: 77, endPoint x: 496, endPoint y: 263, distance: 194.0
click at [494, 242] on html "Online web based iOS Simulators and Android Emulators. Run iPhone, iPad, Mobile…" at bounding box center [435, 126] width 118 height 249
drag, startPoint x: 466, startPoint y: 51, endPoint x: 499, endPoint y: 263, distance: 214.8
click at [494, 242] on html "Online web based iOS Simulators and Android Emulators. Run iPhone, iPad, Mobile…" at bounding box center [435, 126] width 118 height 249
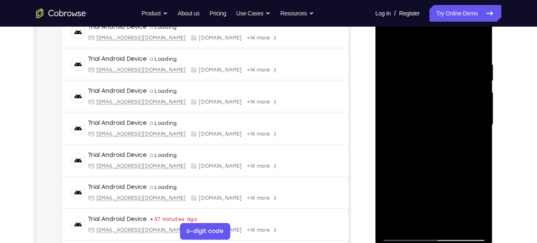
drag, startPoint x: 467, startPoint y: 54, endPoint x: 491, endPoint y: 263, distance: 210.6
click at [491, 242] on html "Online web based iOS Simulators and Android Emulators. Run iPhone, iPad, Mobile…" at bounding box center [435, 126] width 118 height 249
drag, startPoint x: 466, startPoint y: 57, endPoint x: 482, endPoint y: 263, distance: 206.6
click at [482, 242] on html "Online web based iOS Simulators and Android Emulators. Run iPhone, iPad, Mobile…" at bounding box center [435, 126] width 118 height 249
drag, startPoint x: 466, startPoint y: 57, endPoint x: 477, endPoint y: 263, distance: 206.3
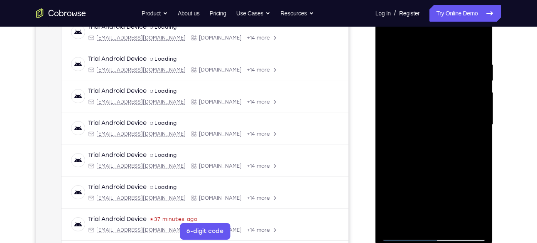
click at [477, 242] on html "Online web based iOS Simulators and Android Emulators. Run iPhone, iPad, Mobile…" at bounding box center [435, 126] width 118 height 249
drag, startPoint x: 447, startPoint y: 54, endPoint x: 484, endPoint y: 263, distance: 212.6
click at [484, 242] on html "Online web based iOS Simulators and Android Emulators. Run iPhone, iPad, Mobile…" at bounding box center [435, 126] width 118 height 249
drag, startPoint x: 458, startPoint y: 54, endPoint x: 501, endPoint y: 263, distance: 213.4
click at [494, 242] on html "Online web based iOS Simulators and Android Emulators. Run iPhone, iPad, Mobile…" at bounding box center [435, 126] width 118 height 249
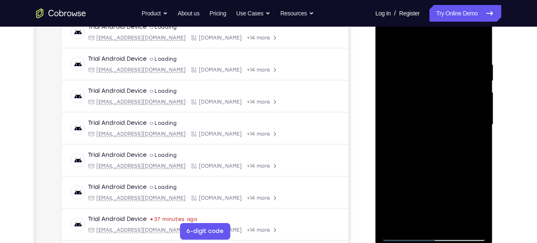
drag, startPoint x: 472, startPoint y: 86, endPoint x: 455, endPoint y: 263, distance: 178.6
click at [455, 242] on html "Online web based iOS Simulators and Android Emulators. Run iPhone, iPad, Mobile…" at bounding box center [435, 126] width 118 height 249
drag, startPoint x: 467, startPoint y: 60, endPoint x: 446, endPoint y: 263, distance: 204.6
click at [446, 242] on html "Online web based iOS Simulators and Android Emulators. Run iPhone, iPad, Mobile…" at bounding box center [435, 126] width 118 height 249
drag, startPoint x: 467, startPoint y: 59, endPoint x: 459, endPoint y: 263, distance: 204.1
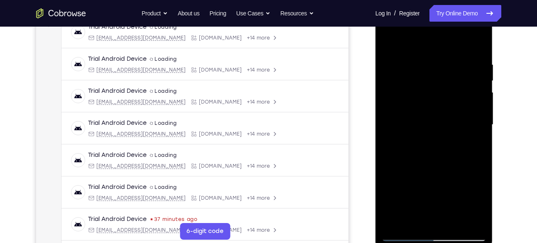
click at [459, 242] on html "Online web based iOS Simulators and Android Emulators. Run iPhone, iPad, Mobile…" at bounding box center [435, 126] width 118 height 249
drag, startPoint x: 464, startPoint y: 58, endPoint x: 464, endPoint y: 263, distance: 205.2
click at [464, 242] on html "Online web based iOS Simulators and Android Emulators. Run iPhone, iPad, Mobile…" at bounding box center [435, 126] width 118 height 249
drag, startPoint x: 468, startPoint y: 61, endPoint x: 474, endPoint y: 263, distance: 202.8
click at [474, 242] on html "Online web based iOS Simulators and Android Emulators. Run iPhone, iPad, Mobile…" at bounding box center [435, 126] width 118 height 249
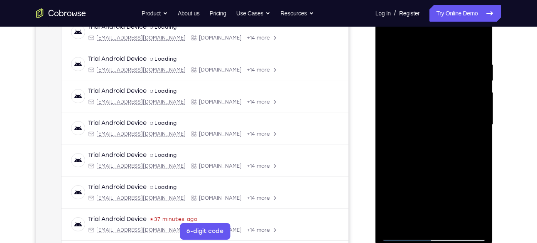
drag, startPoint x: 464, startPoint y: 52, endPoint x: 498, endPoint y: 263, distance: 213.8
click at [494, 242] on html "Online web based iOS Simulators and Android Emulators. Run iPhone, iPad, Mobile…" at bounding box center [435, 126] width 118 height 249
drag, startPoint x: 464, startPoint y: 55, endPoint x: 491, endPoint y: 263, distance: 209.9
click at [491, 242] on html "Online web based iOS Simulators and Android Emulators. Run iPhone, iPad, Mobile…" at bounding box center [435, 126] width 118 height 249
drag, startPoint x: 468, startPoint y: 105, endPoint x: 477, endPoint y: 263, distance: 158.5
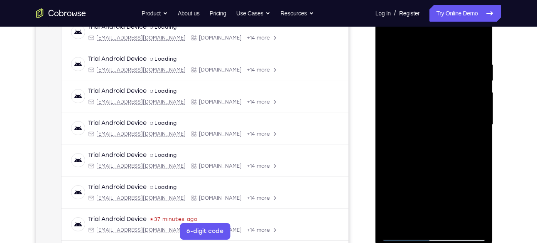
click at [477, 242] on html "Online web based iOS Simulators and Android Emulators. Run iPhone, iPad, Mobile…" at bounding box center [435, 126] width 118 height 249
drag, startPoint x: 463, startPoint y: 59, endPoint x: 451, endPoint y: 263, distance: 205.1
click at [451, 242] on html "Online web based iOS Simulators and Android Emulators. Run iPhone, iPad, Mobile…" at bounding box center [435, 126] width 118 height 249
drag, startPoint x: 470, startPoint y: 81, endPoint x: 478, endPoint y: 263, distance: 182.1
click at [478, 242] on html "Online web based iOS Simulators and Android Emulators. Run iPhone, iPad, Mobile…" at bounding box center [435, 126] width 118 height 249
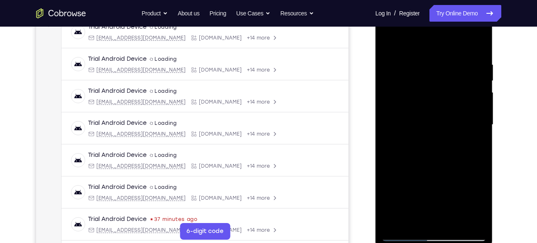
drag, startPoint x: 463, startPoint y: 59, endPoint x: 465, endPoint y: 237, distance: 177.4
click at [465, 237] on div at bounding box center [434, 124] width 105 height 233
drag, startPoint x: 468, startPoint y: 59, endPoint x: 472, endPoint y: 263, distance: 204.8
click at [472, 242] on html "Online web based iOS Simulators and Android Emulators. Run iPhone, iPad, Mobile…" at bounding box center [435, 126] width 118 height 249
drag, startPoint x: 464, startPoint y: 54, endPoint x: 490, endPoint y: 263, distance: 210.5
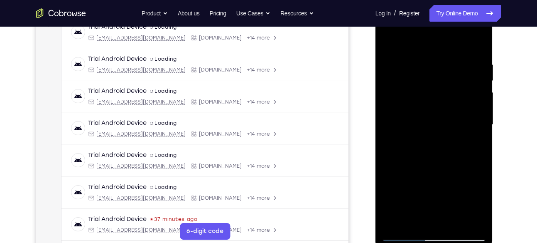
click at [490, 242] on html "Online web based iOS Simulators and Android Emulators. Run iPhone, iPad, Mobile…" at bounding box center [435, 126] width 118 height 249
drag, startPoint x: 465, startPoint y: 54, endPoint x: 513, endPoint y: 263, distance: 215.2
click at [494, 242] on html "Online web based iOS Simulators and Android Emulators. Run iPhone, iPad, Mobile…" at bounding box center [435, 126] width 118 height 249
drag, startPoint x: 462, startPoint y: 56, endPoint x: 461, endPoint y: 237, distance: 181.5
click at [461, 237] on div at bounding box center [434, 124] width 105 height 233
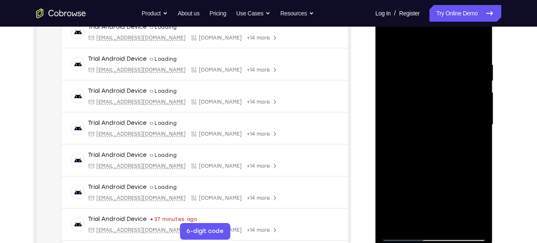
drag, startPoint x: 448, startPoint y: 50, endPoint x: 463, endPoint y: 238, distance: 188.8
click at [463, 238] on div at bounding box center [434, 124] width 105 height 233
click at [387, 42] on div at bounding box center [434, 124] width 105 height 233
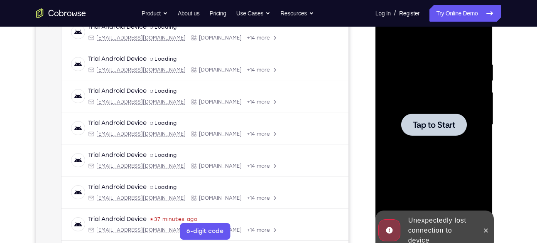
click at [464, 147] on div at bounding box center [434, 124] width 105 height 233
click at [440, 125] on span "Tap to Start" at bounding box center [434, 124] width 42 height 8
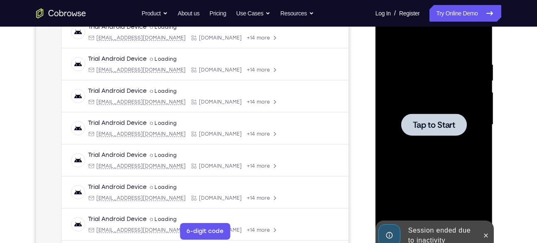
click at [412, 120] on div at bounding box center [434, 124] width 66 height 22
